Goal: Task Accomplishment & Management: Use online tool/utility

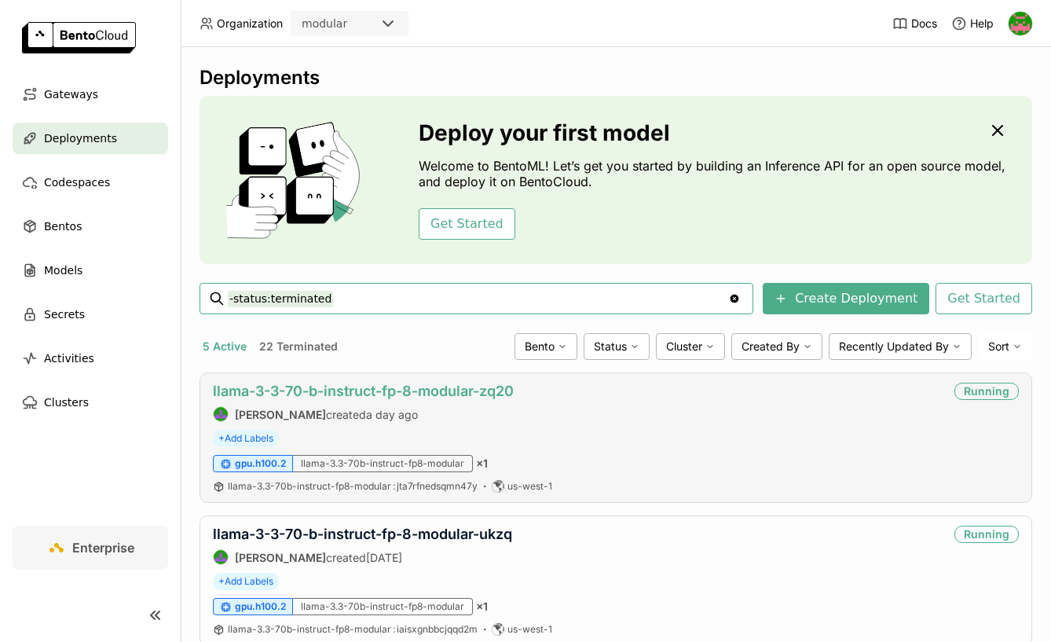
click at [388, 390] on link "llama-3-3-70-b-instruct-fp-8-modular-zq20" at bounding box center [363, 391] width 301 height 16
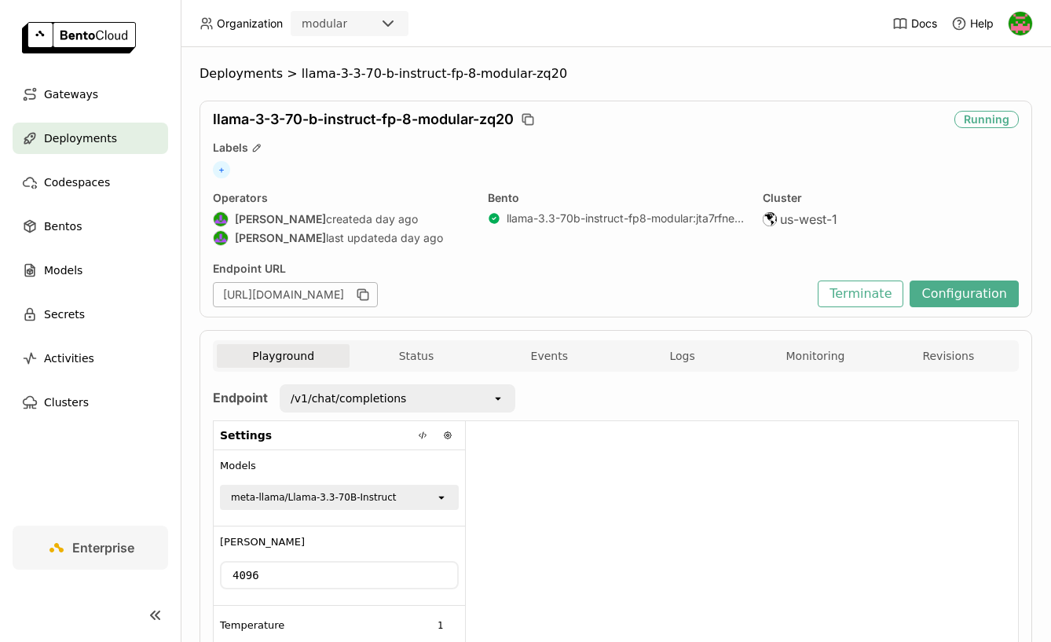
scroll to position [242, 0]
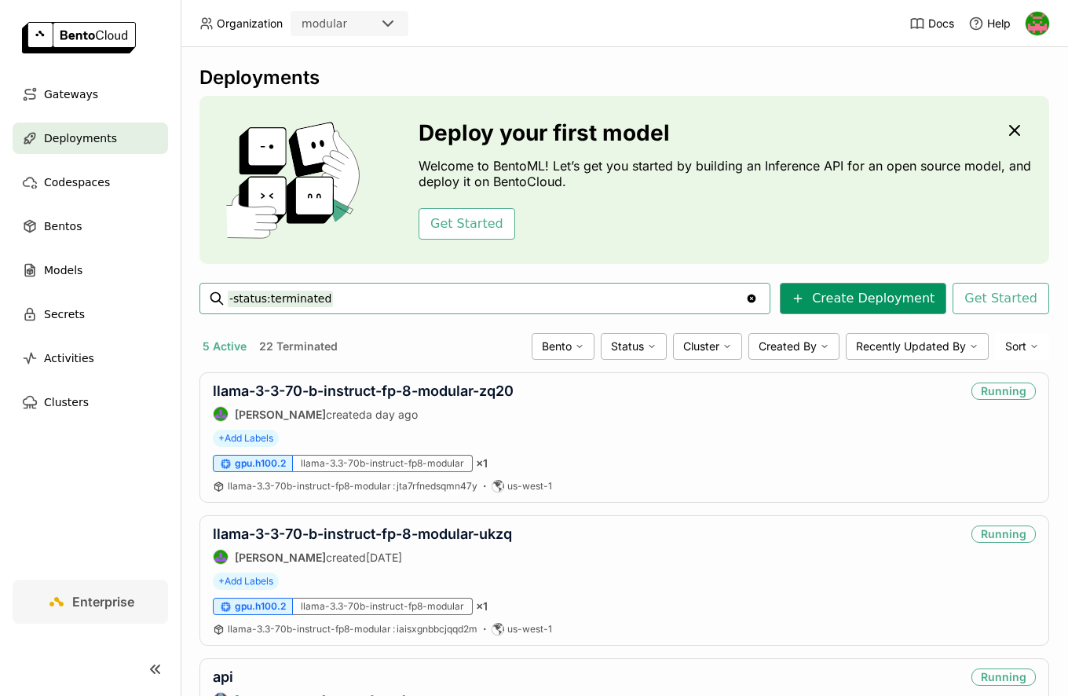
click at [851, 301] on button "Create Deployment" at bounding box center [863, 298] width 167 height 31
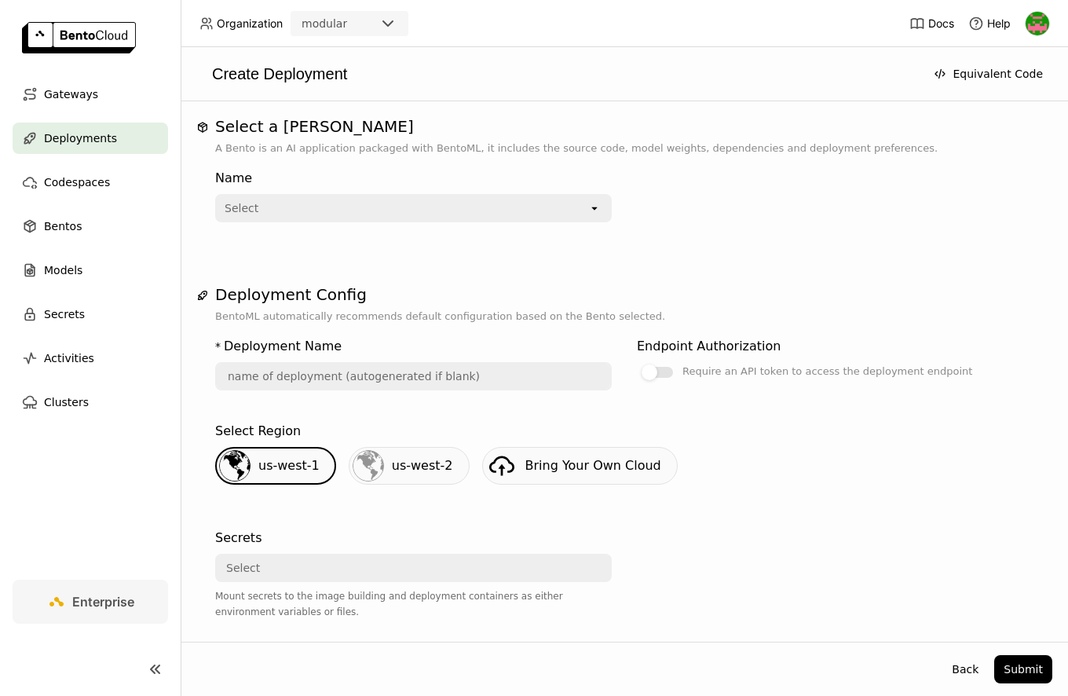
click at [421, 214] on div "Select" at bounding box center [403, 208] width 372 height 25
